Goal: Task Accomplishment & Management: Use online tool/utility

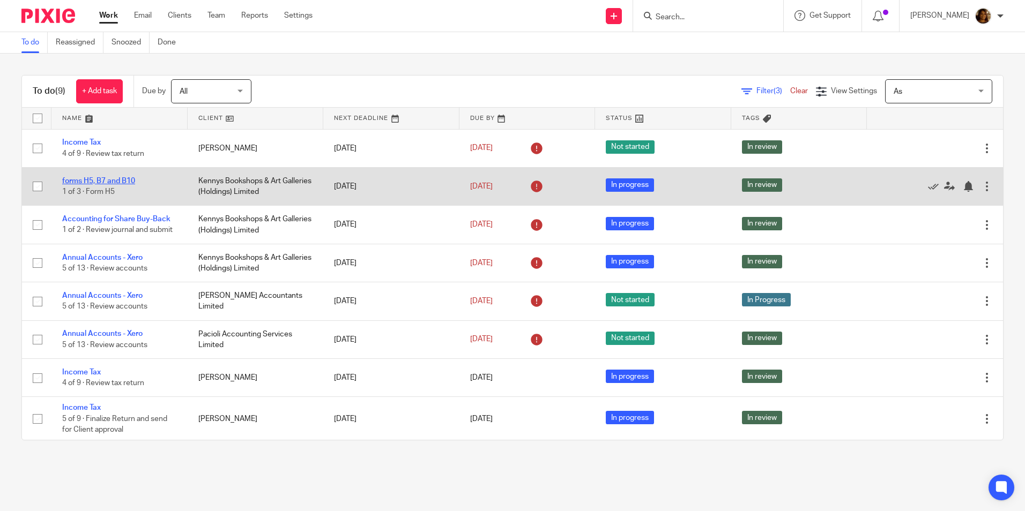
click at [125, 180] on link "forms H5, B7 and B10" at bounding box center [98, 181] width 73 height 8
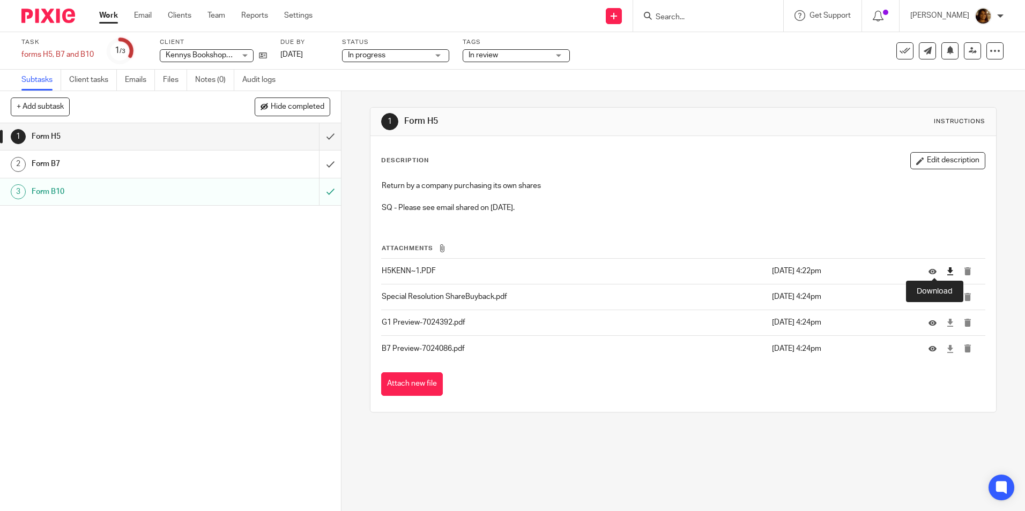
click at [946, 269] on icon at bounding box center [950, 272] width 8 height 8
click at [946, 296] on icon at bounding box center [950, 297] width 8 height 8
click at [946, 321] on icon at bounding box center [950, 323] width 8 height 8
click at [946, 346] on icon at bounding box center [950, 349] width 8 height 8
